Goal: Check status

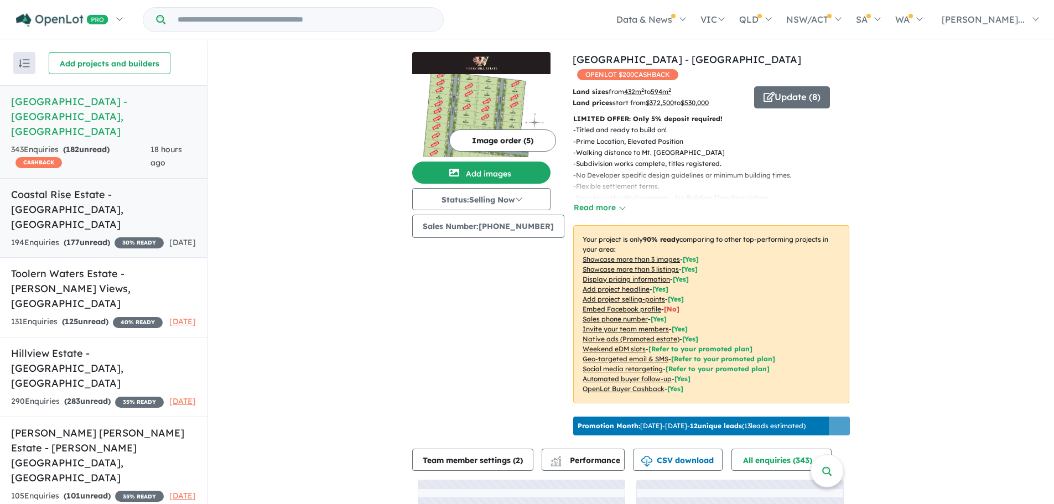
click at [92, 187] on h5 "Coastal Rise Estate - [GEOGRAPHIC_DATA] , [GEOGRAPHIC_DATA]" at bounding box center [103, 209] width 185 height 45
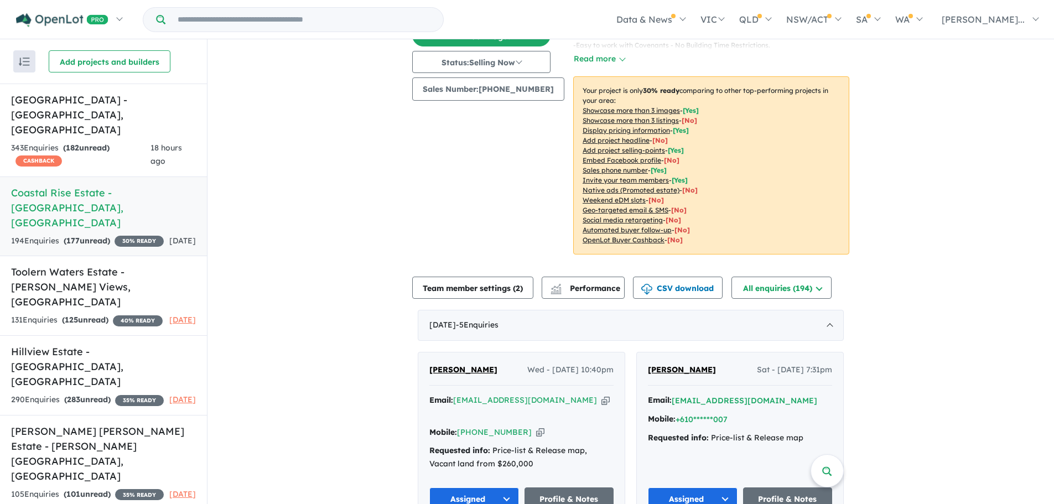
scroll to position [274, 0]
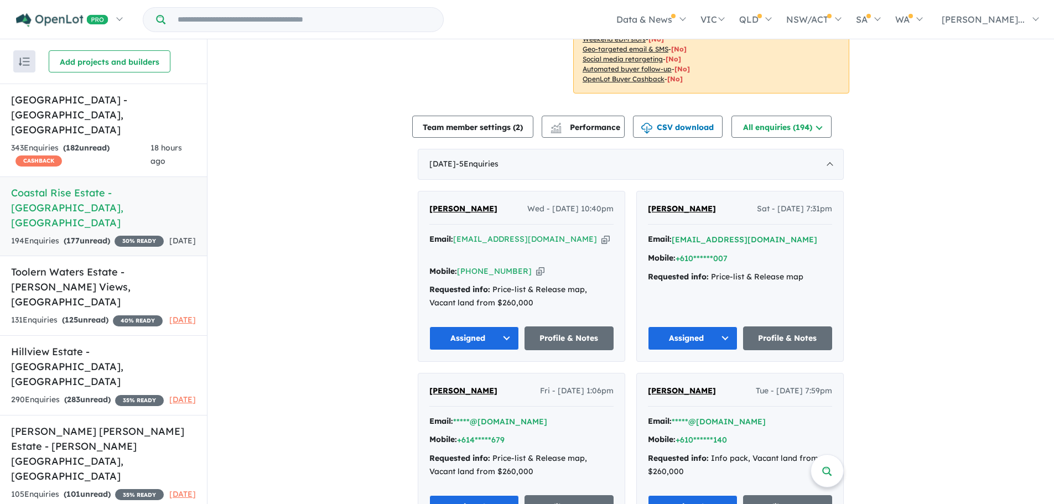
click at [479, 326] on button "Assigned" at bounding box center [474, 338] width 90 height 24
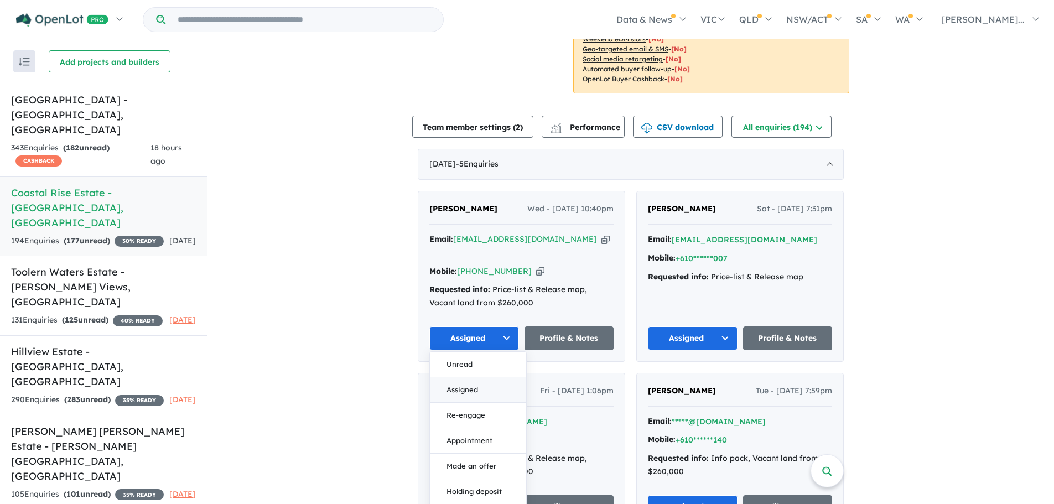
click at [479, 377] on button "Assigned" at bounding box center [478, 389] width 96 height 25
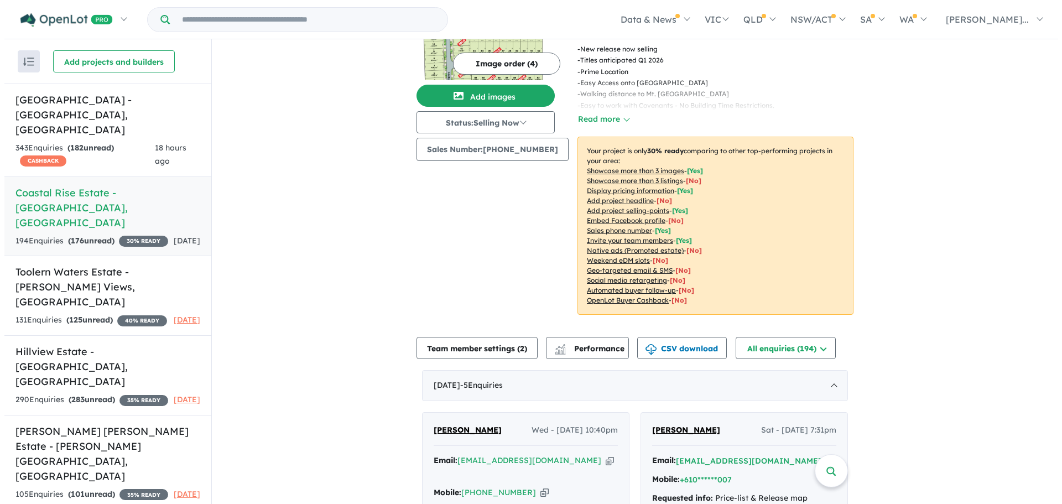
scroll to position [0, 0]
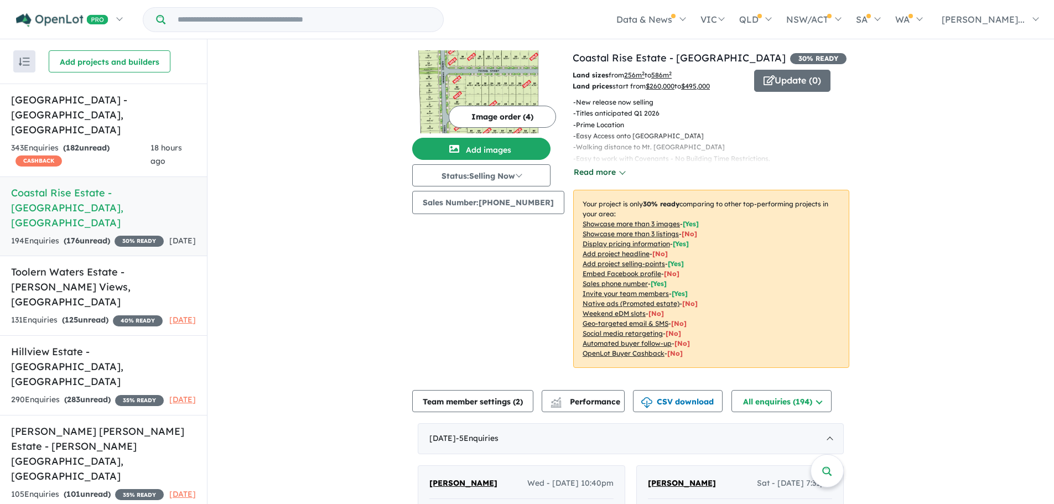
click at [603, 172] on button "Read more" at bounding box center [599, 172] width 52 height 13
click at [776, 79] on button "Update ( 0 )" at bounding box center [792, 81] width 76 height 22
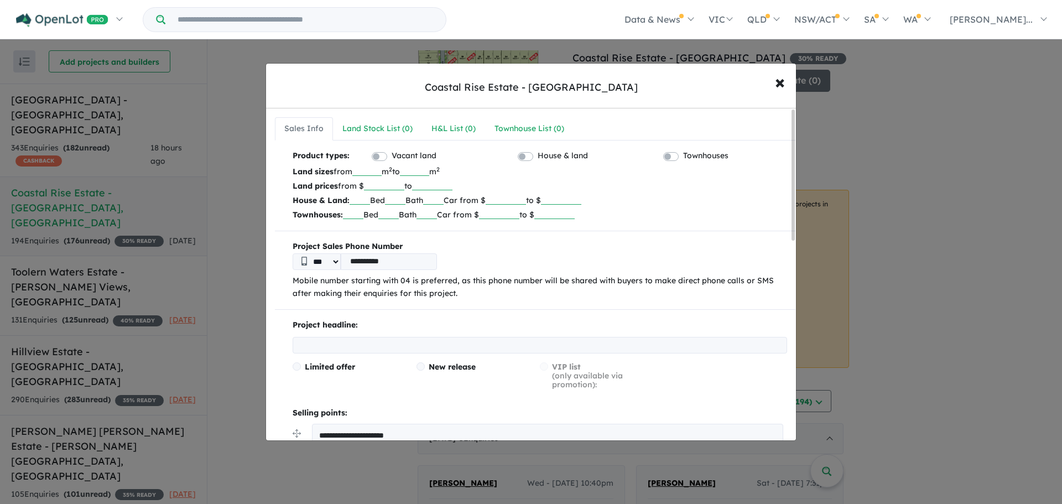
click at [380, 186] on input "******" at bounding box center [384, 184] width 40 height 11
click at [382, 126] on div "Land Stock List ( 0 )" at bounding box center [378, 128] width 70 height 13
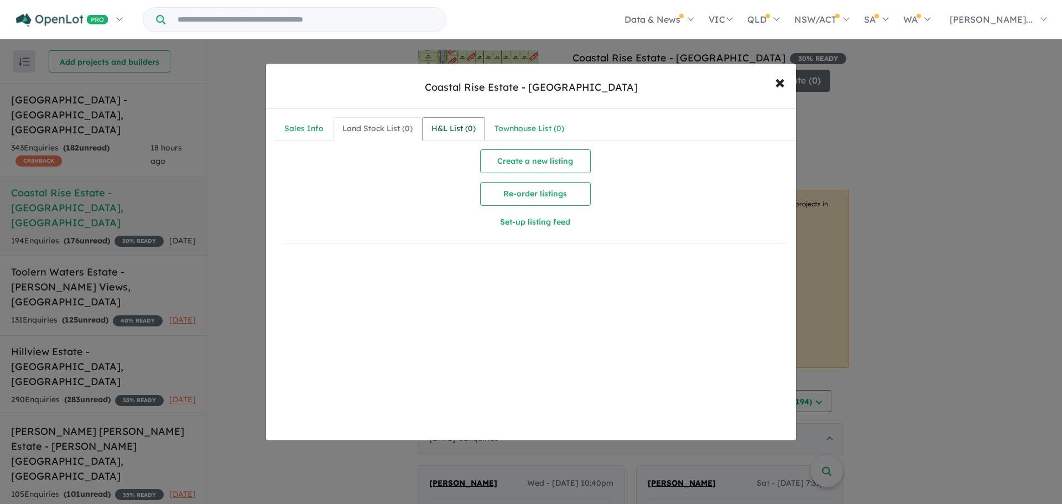
click at [440, 127] on div "H&L List ( 0 )" at bounding box center [454, 128] width 44 height 13
click at [506, 127] on div "Townhouse List ( 0 )" at bounding box center [530, 128] width 70 height 13
click at [299, 127] on div "Sales Info" at bounding box center [303, 128] width 39 height 13
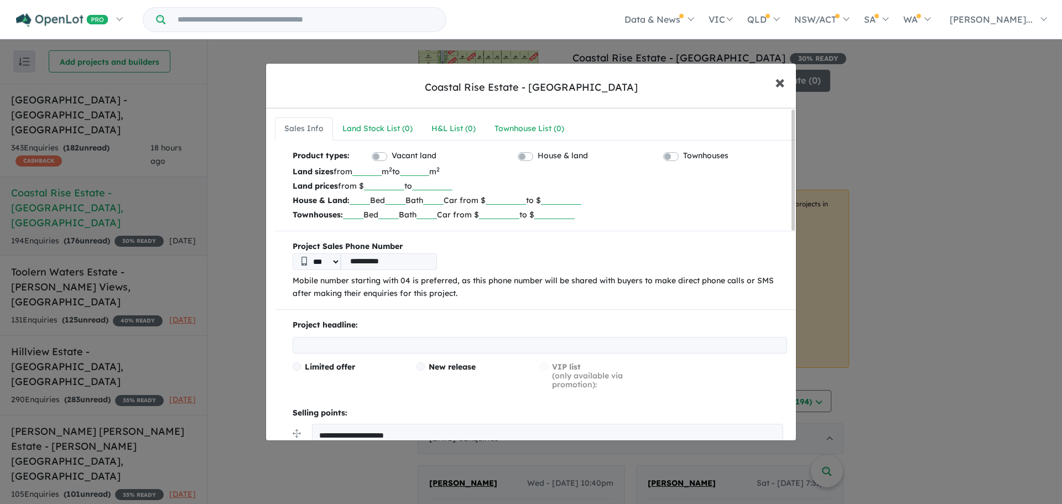
click at [777, 83] on span "×" at bounding box center [780, 82] width 10 height 24
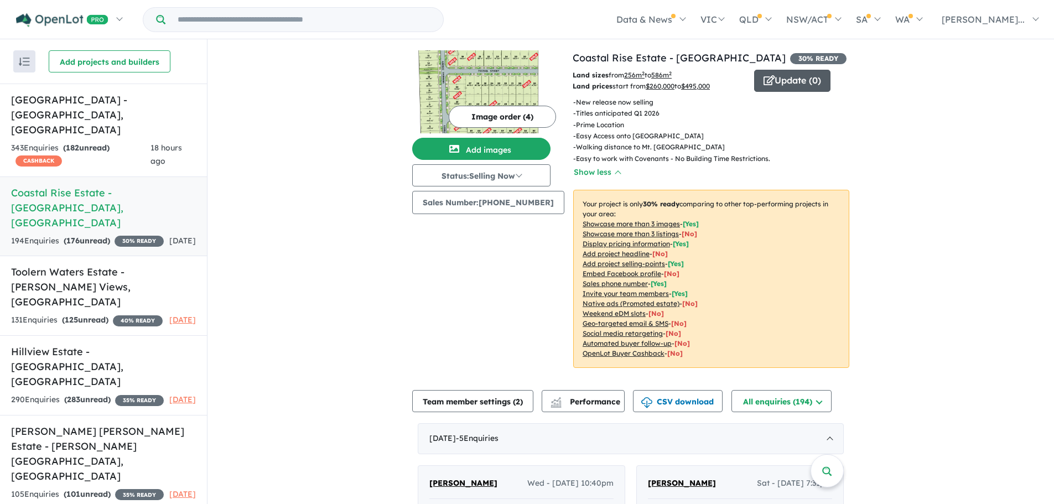
click at [768, 82] on button "Update ( 0 )" at bounding box center [792, 81] width 76 height 22
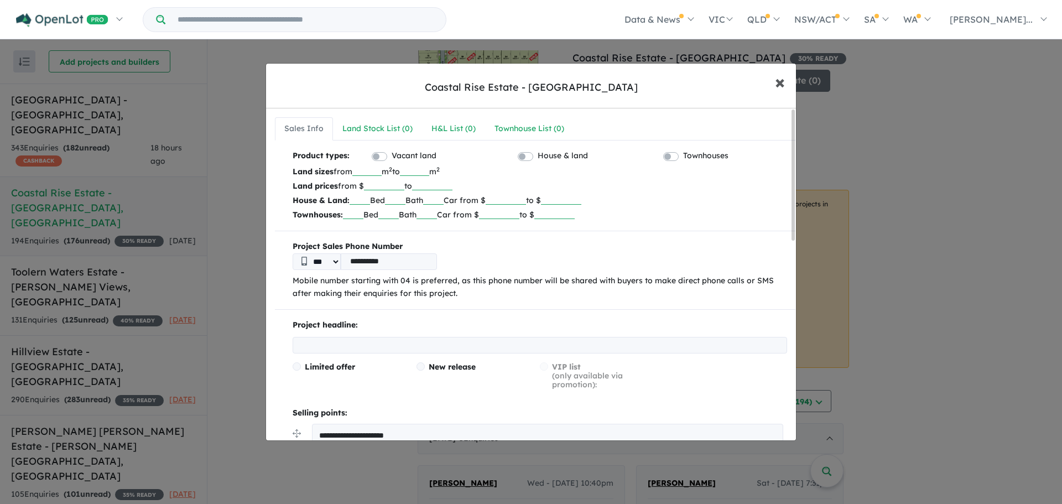
click at [785, 81] on span "×" at bounding box center [780, 82] width 10 height 24
